Goal: Find specific page/section: Locate item on page

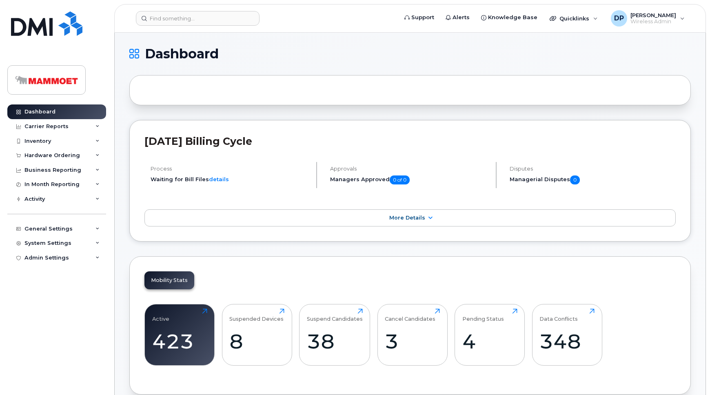
scroll to position [37, 0]
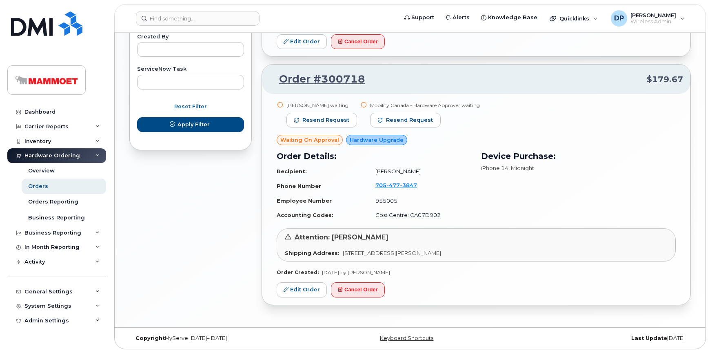
scroll to position [491, 0]
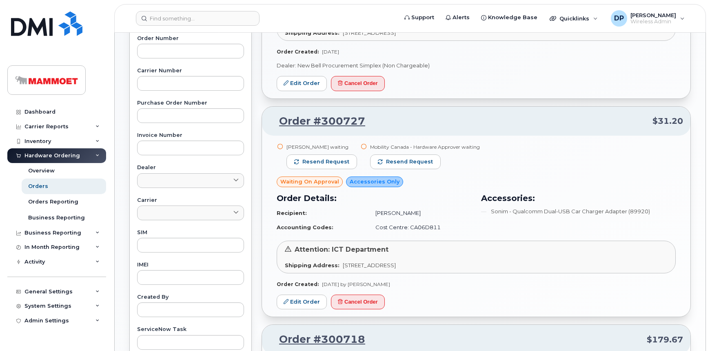
scroll to position [212, 0]
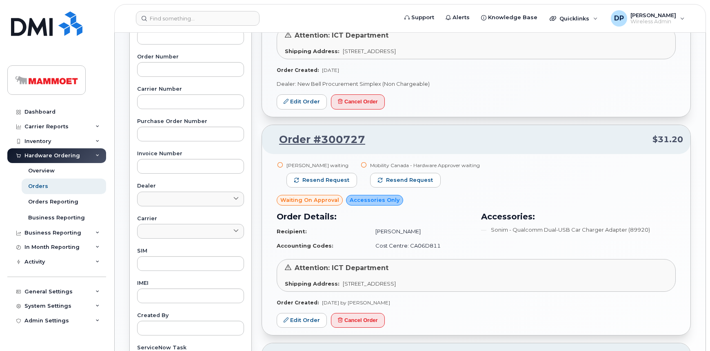
click at [502, 229] on li "Sonim - Qualcomm Dual-USB Car Charger Adapter (89920)" at bounding box center [578, 230] width 195 height 8
copy div "Sonim - Qualcomm Dual-USB Car Charger Adapter (89920)"
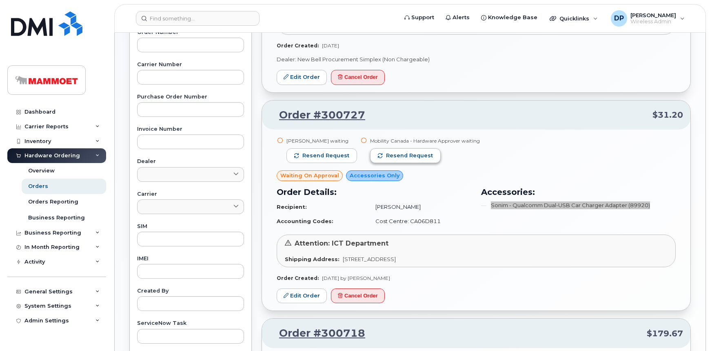
scroll to position [249, 0]
